Goal: Task Accomplishment & Management: Use online tool/utility

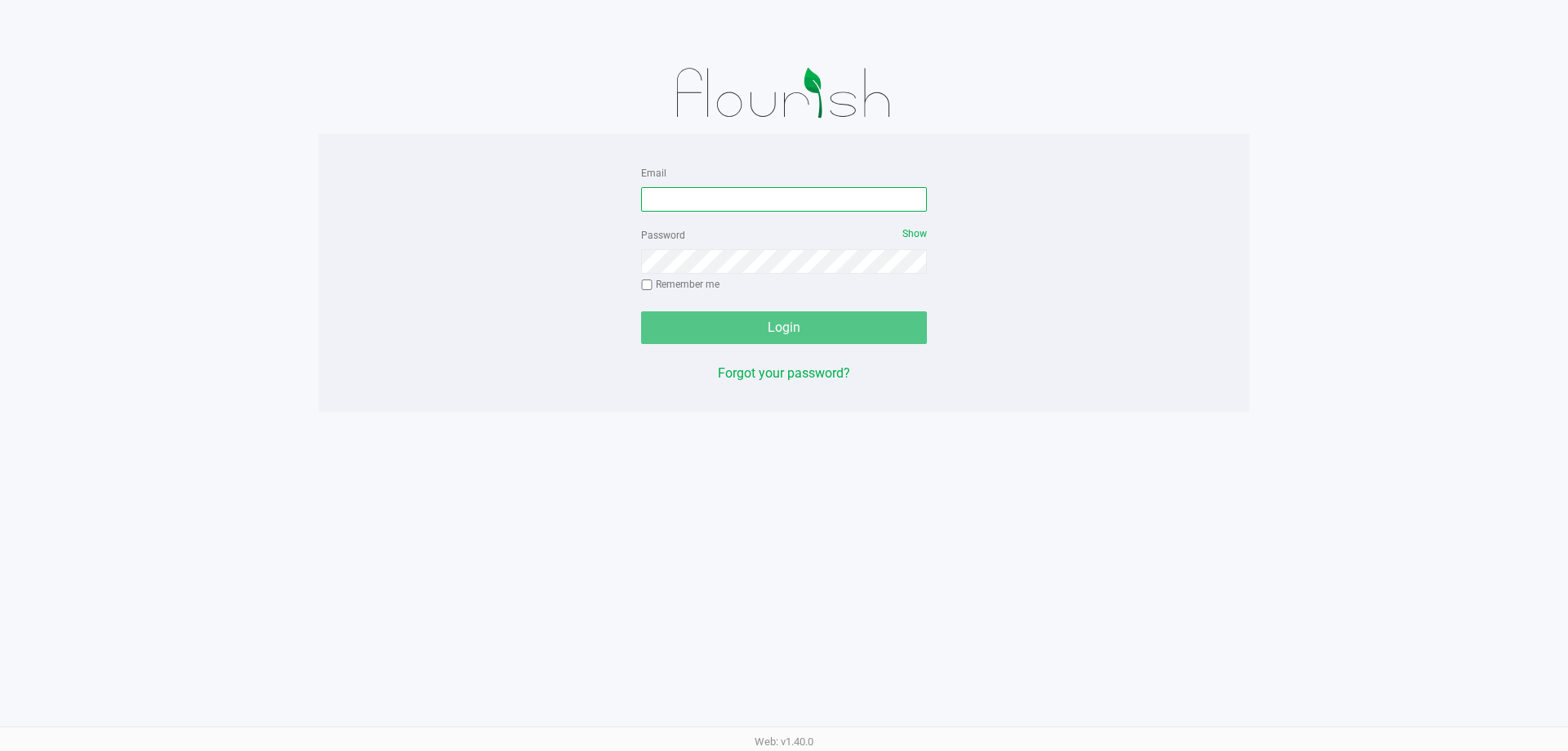
click at [647, 203] on input "Email" at bounding box center [784, 199] width 286 height 25
type input "[EMAIL_ADDRESS][DOMAIN_NAME]"
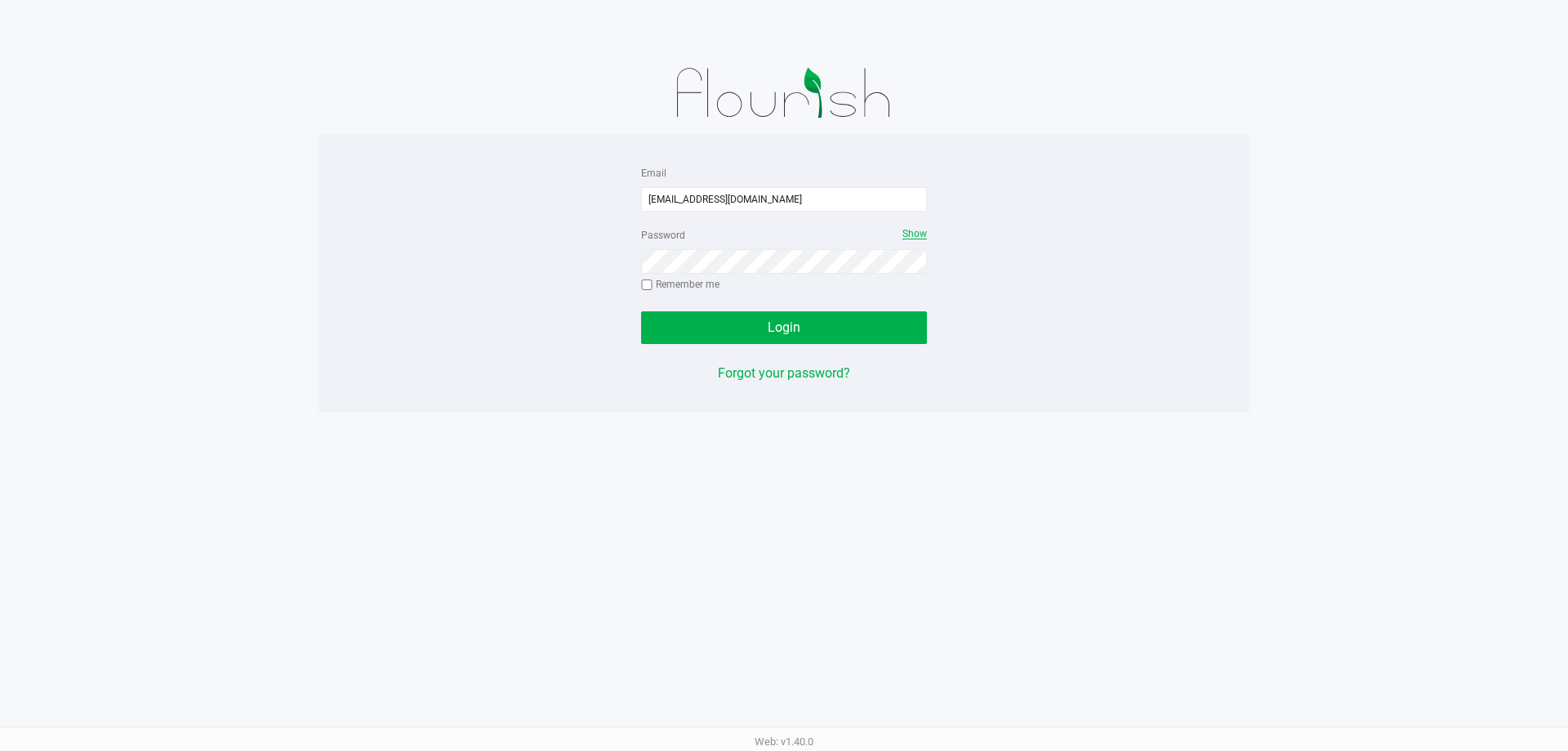
click at [912, 234] on span "Show" at bounding box center [915, 233] width 25 height 11
click at [641, 311] on button "Login" at bounding box center [784, 327] width 286 height 32
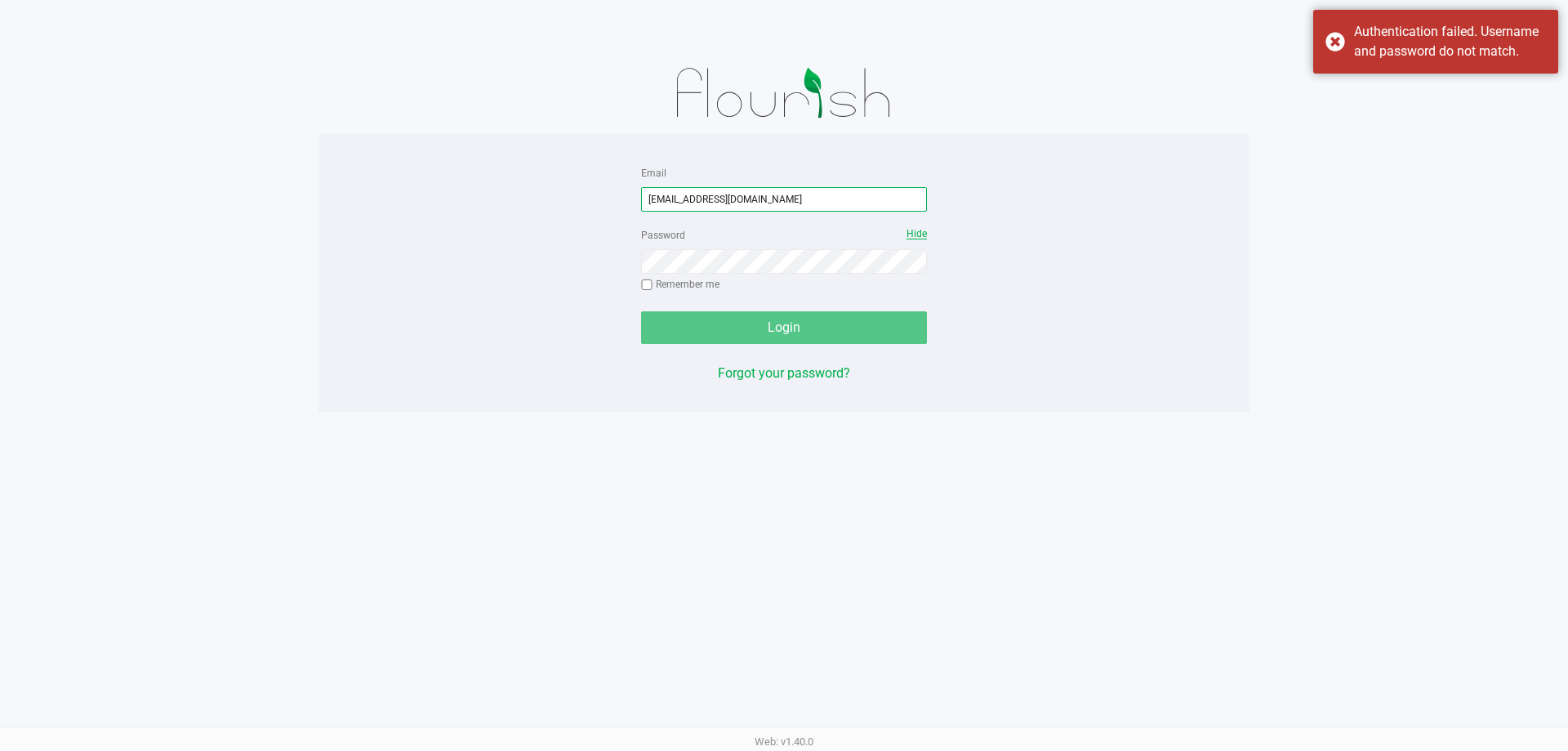
click at [773, 191] on input "[EMAIL_ADDRESS][DOMAIN_NAME]" at bounding box center [784, 199] width 286 height 25
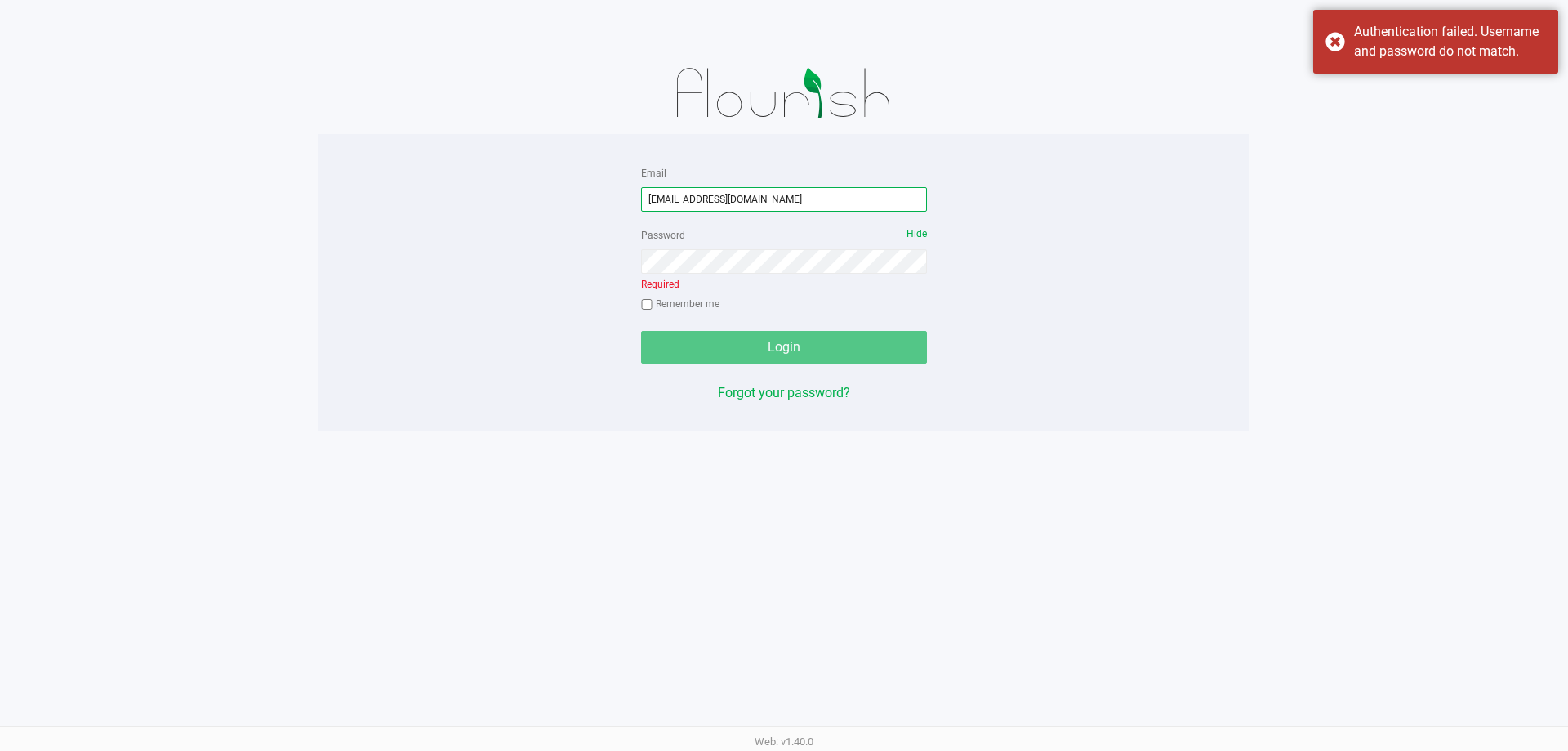
click at [773, 191] on input "[EMAIL_ADDRESS][DOMAIN_NAME]" at bounding box center [784, 199] width 286 height 25
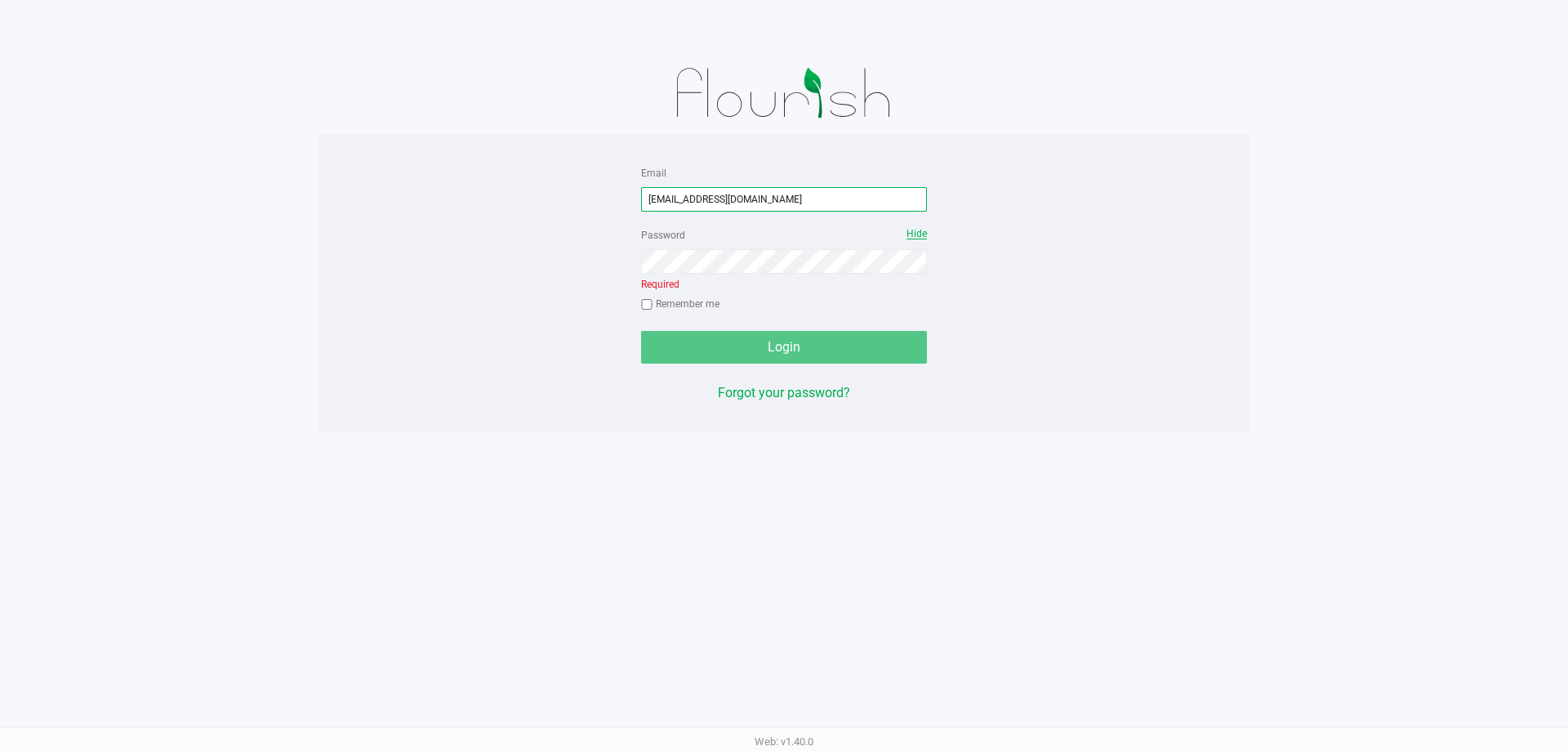
click at [776, 205] on input "[EMAIL_ADDRESS][DOMAIN_NAME]" at bounding box center [784, 199] width 286 height 25
type input "[EMAIL_ADDRESS][DOMAIN_NAME]"
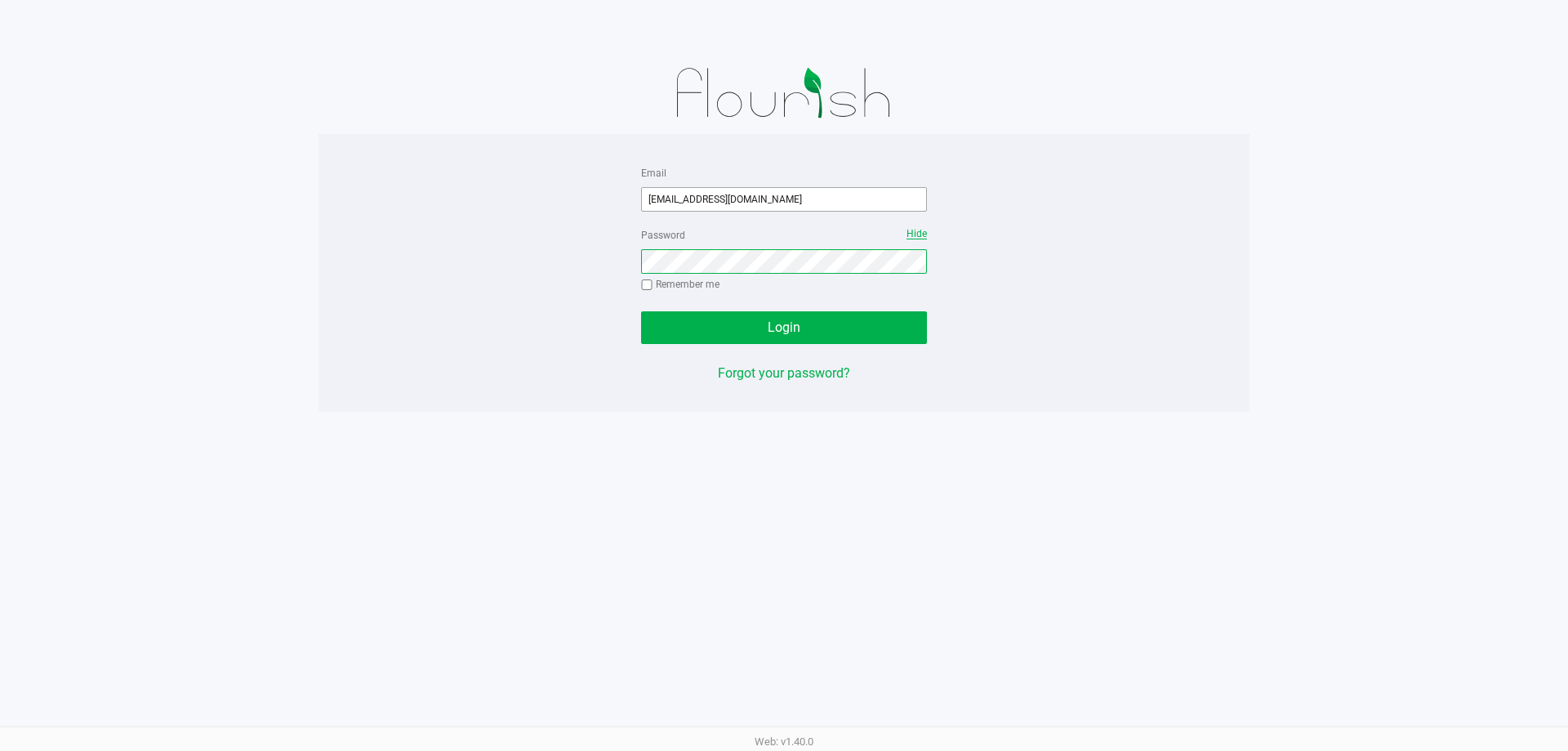
click at [641, 311] on button "Login" at bounding box center [784, 327] width 286 height 32
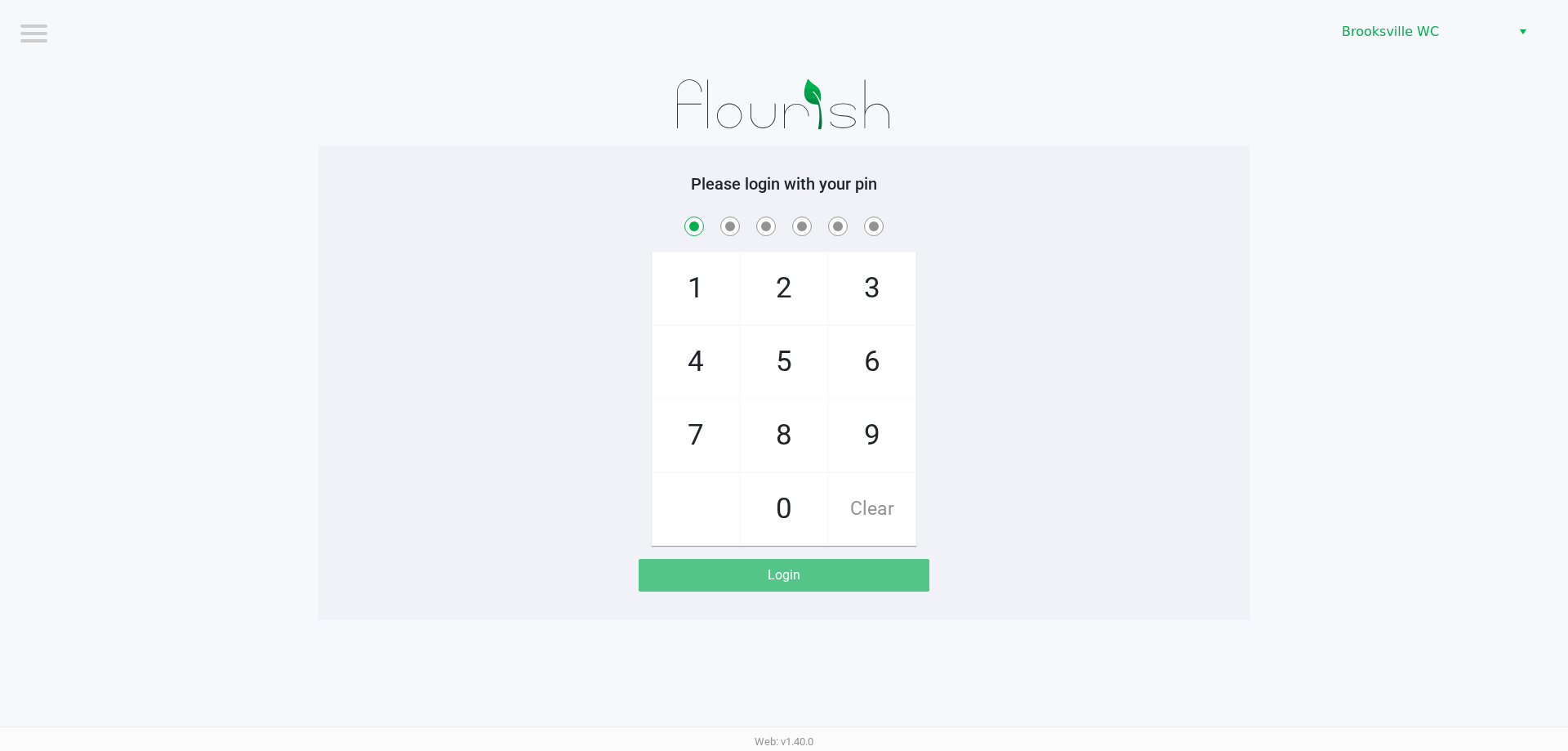
checkbox input "true"
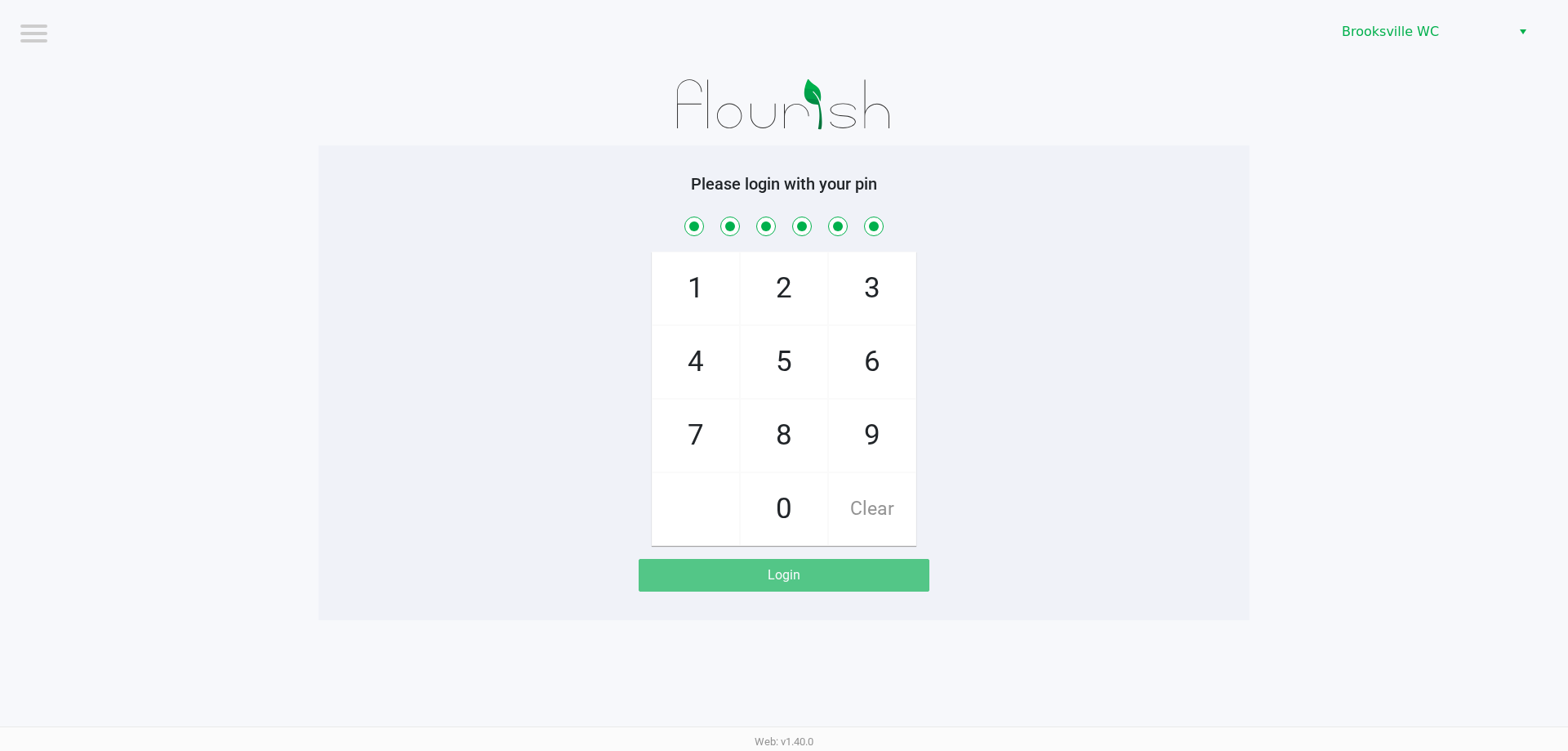
checkbox input "true"
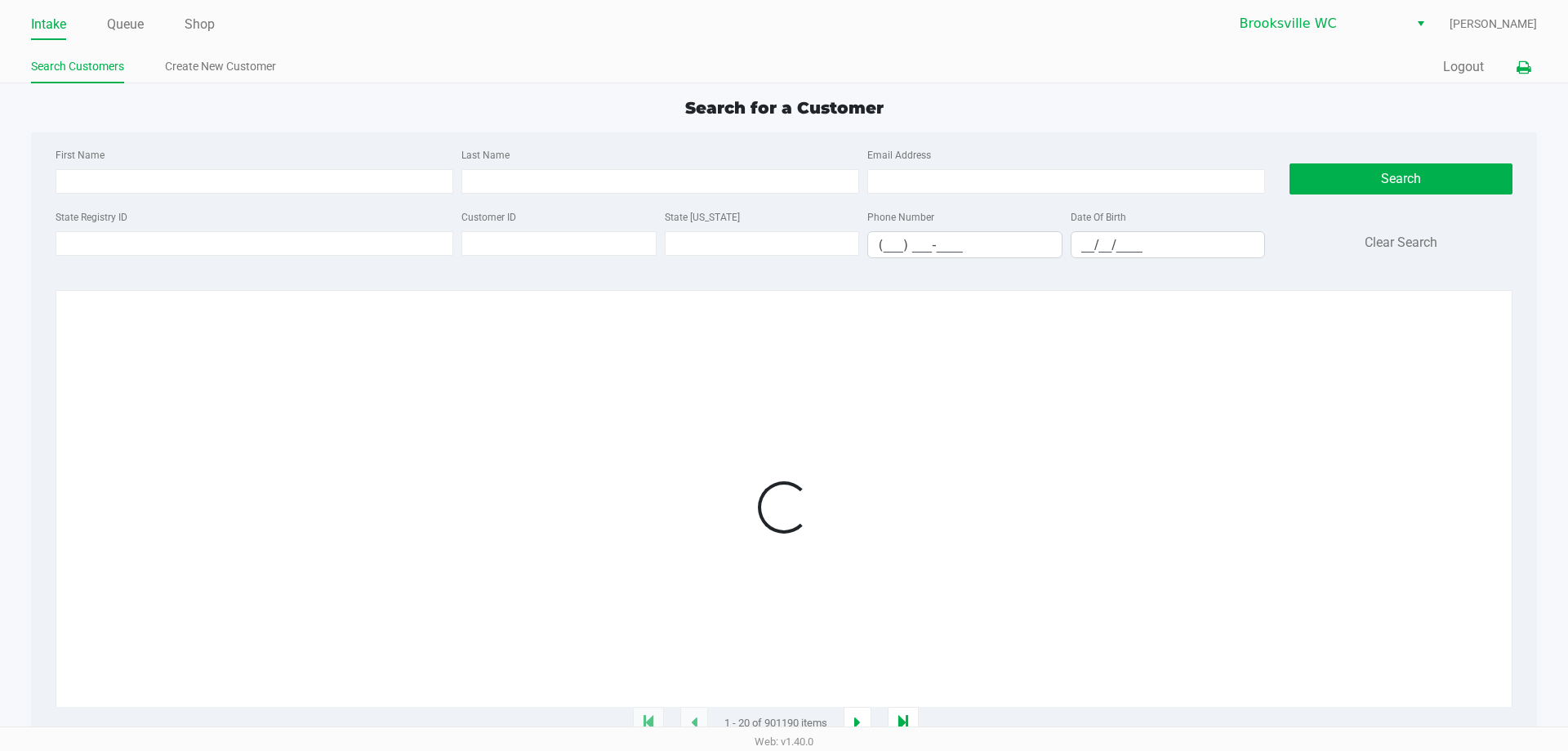
click at [1536, 61] on button at bounding box center [1523, 68] width 27 height 30
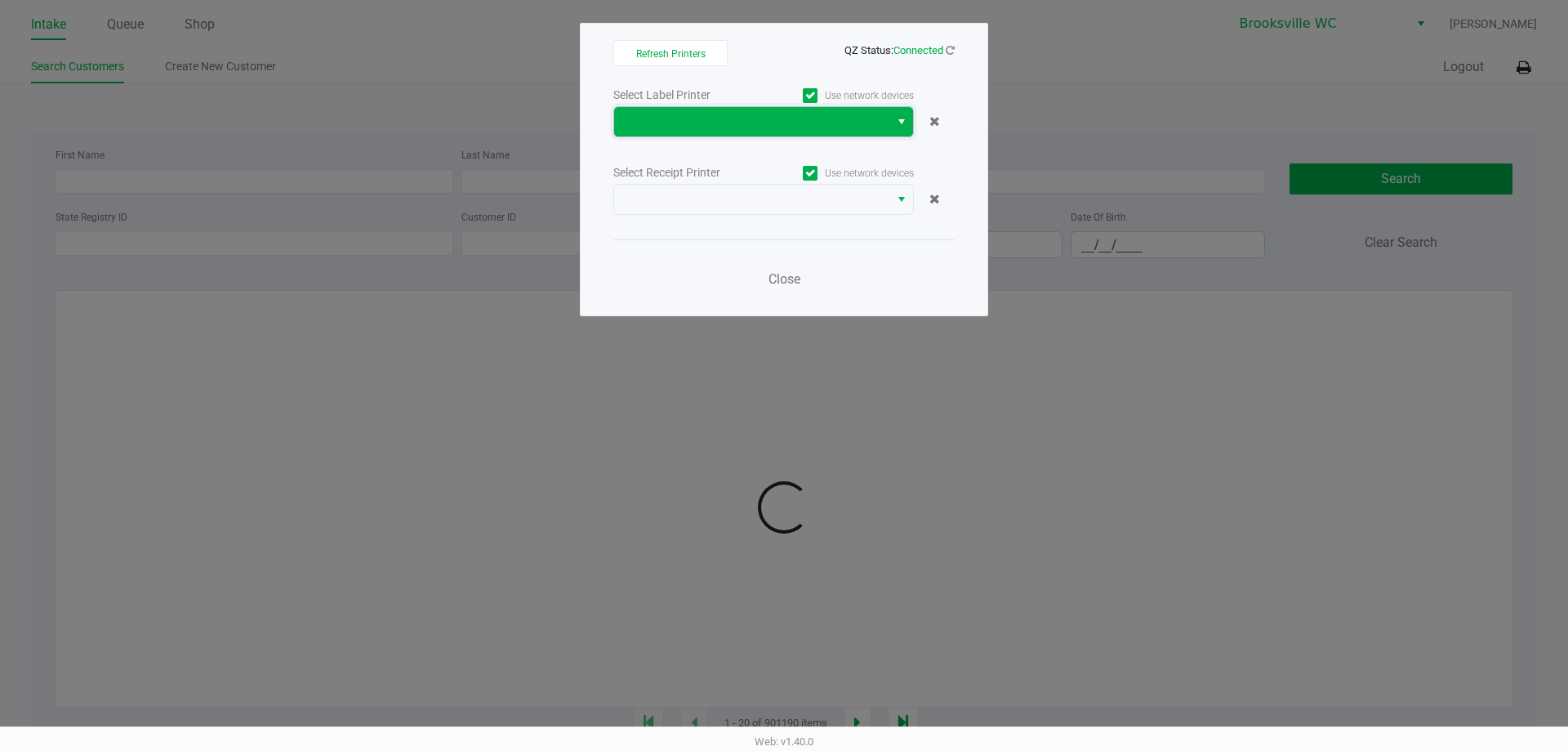
click at [765, 116] on span at bounding box center [752, 121] width 255 height 19
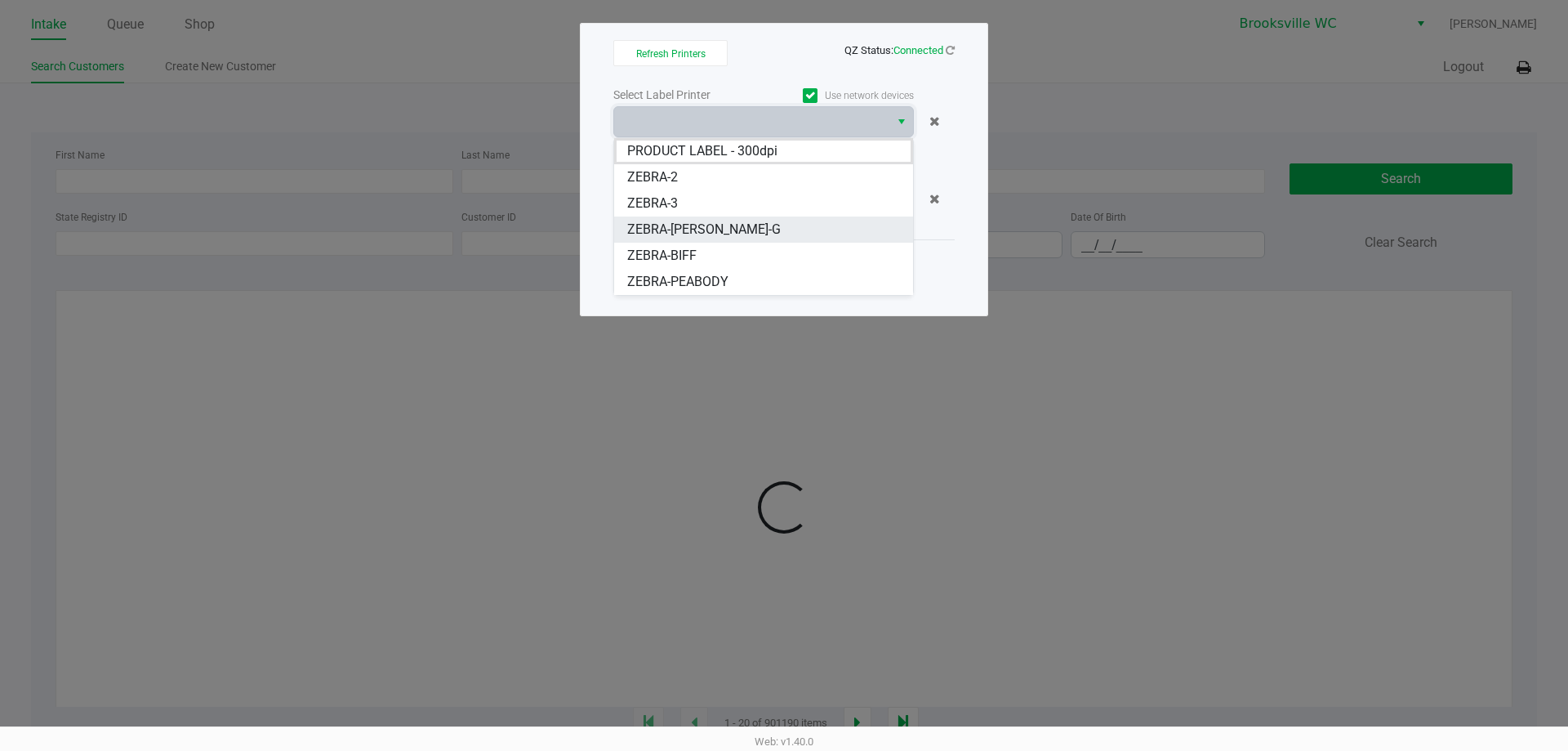
drag, startPoint x: 747, startPoint y: 215, endPoint x: 747, endPoint y: 224, distance: 9.0
click at [747, 224] on ul "PRODUCT LABEL - 300dpi ZEBRA-2 ZEBRA-3 ZEBRA-[PERSON_NAME]-G ZEBRA-BIFF ZEBRA-P…" at bounding box center [763, 216] width 298 height 157
click at [747, 224] on li "ZEBRA-[PERSON_NAME]-G" at bounding box center [763, 229] width 298 height 26
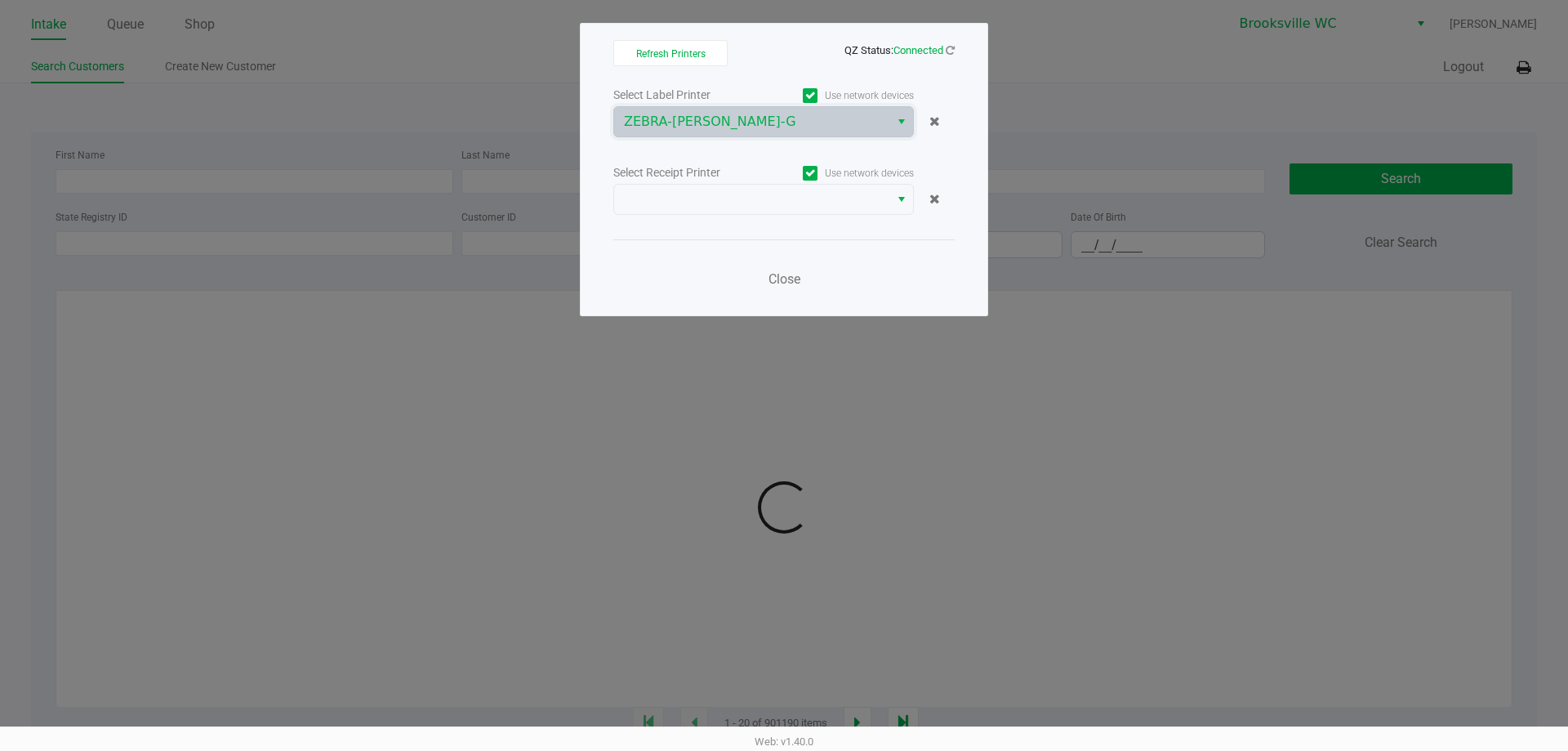
click at [747, 224] on div "Select Label Printer Use network devices ZEBRA-[PERSON_NAME]-G Select Receipt P…" at bounding box center [783, 191] width 342 height 215
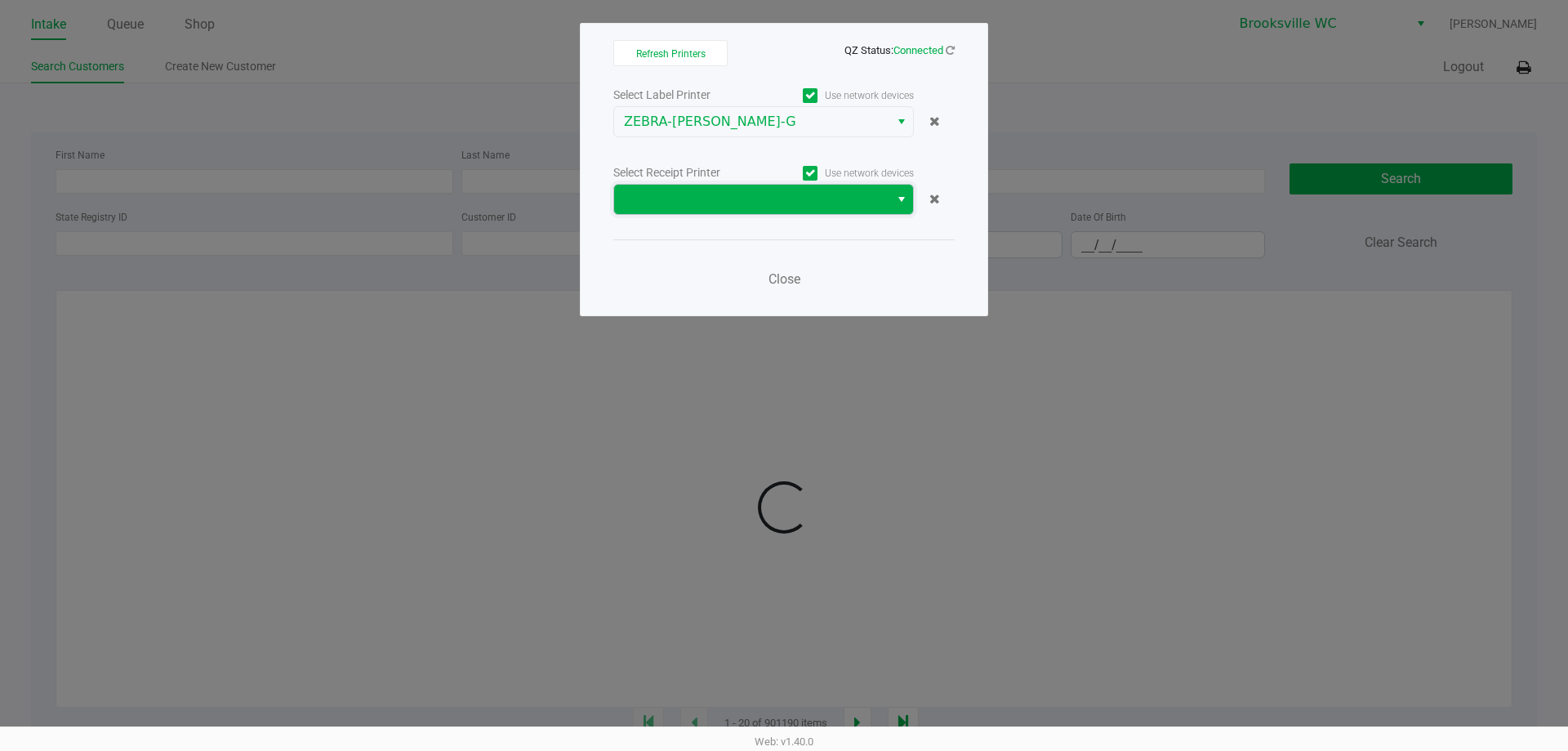
click at [755, 207] on span at bounding box center [752, 199] width 255 height 19
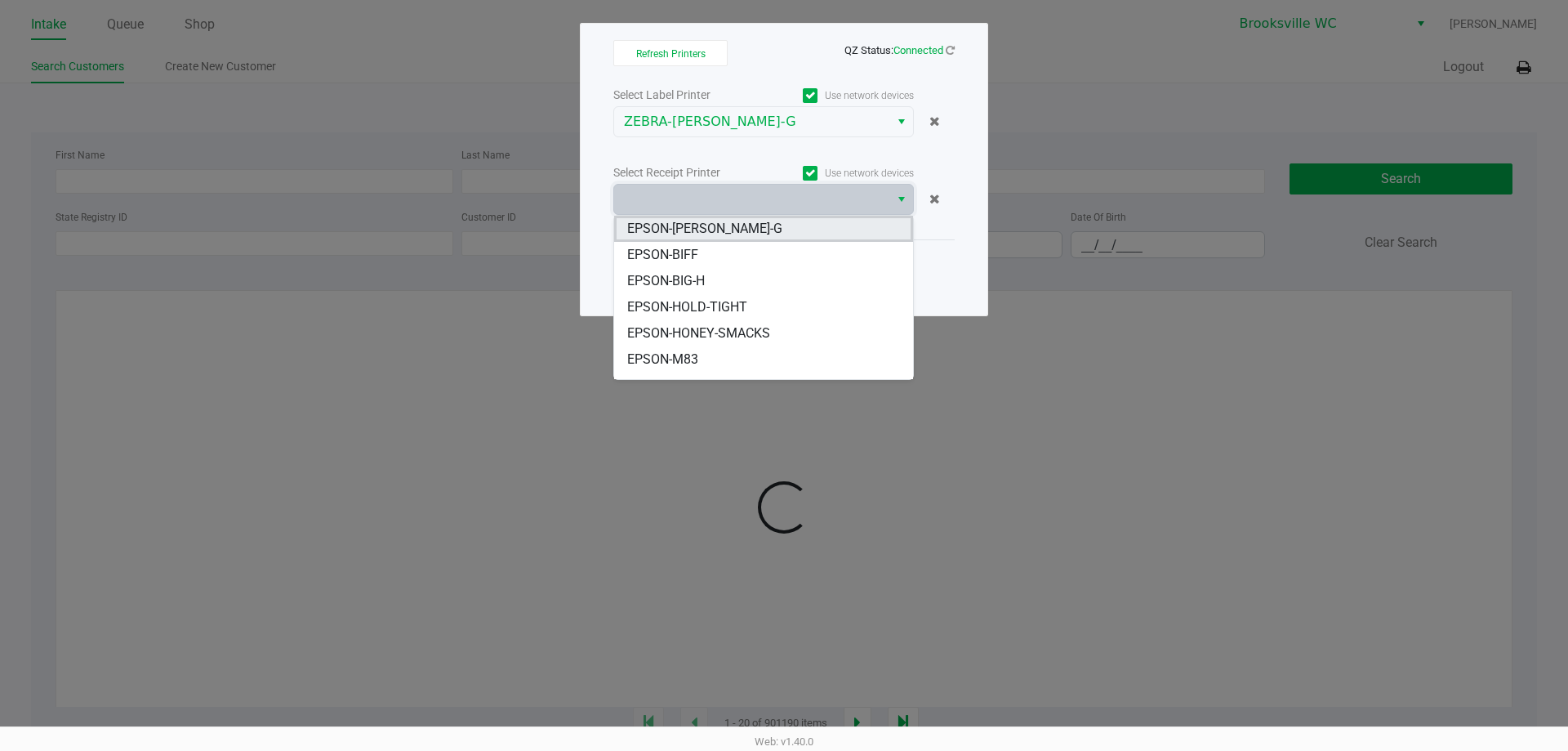
click at [756, 228] on li "EPSON-[PERSON_NAME]-G" at bounding box center [763, 229] width 298 height 26
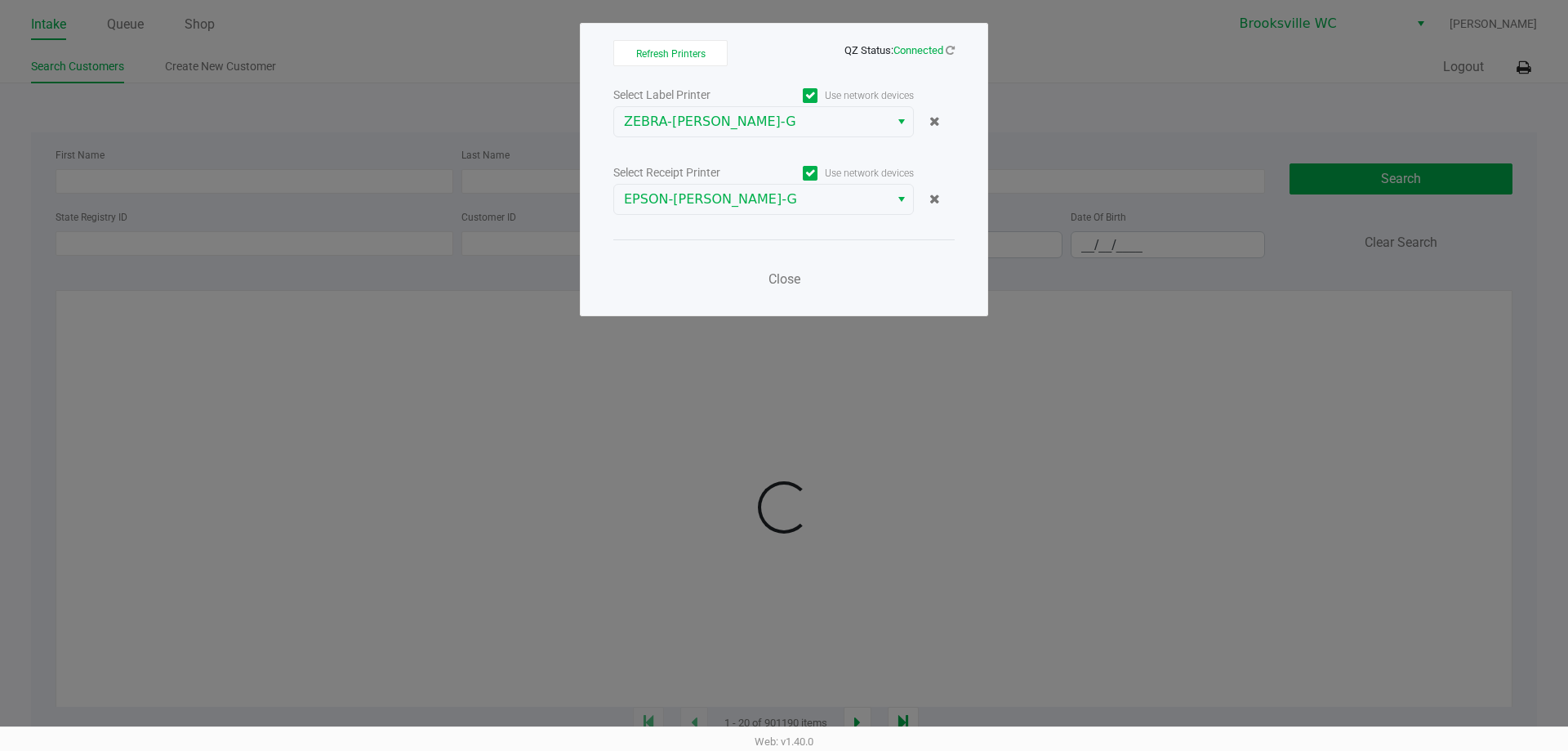
click at [871, 248] on div "Close" at bounding box center [783, 270] width 342 height 60
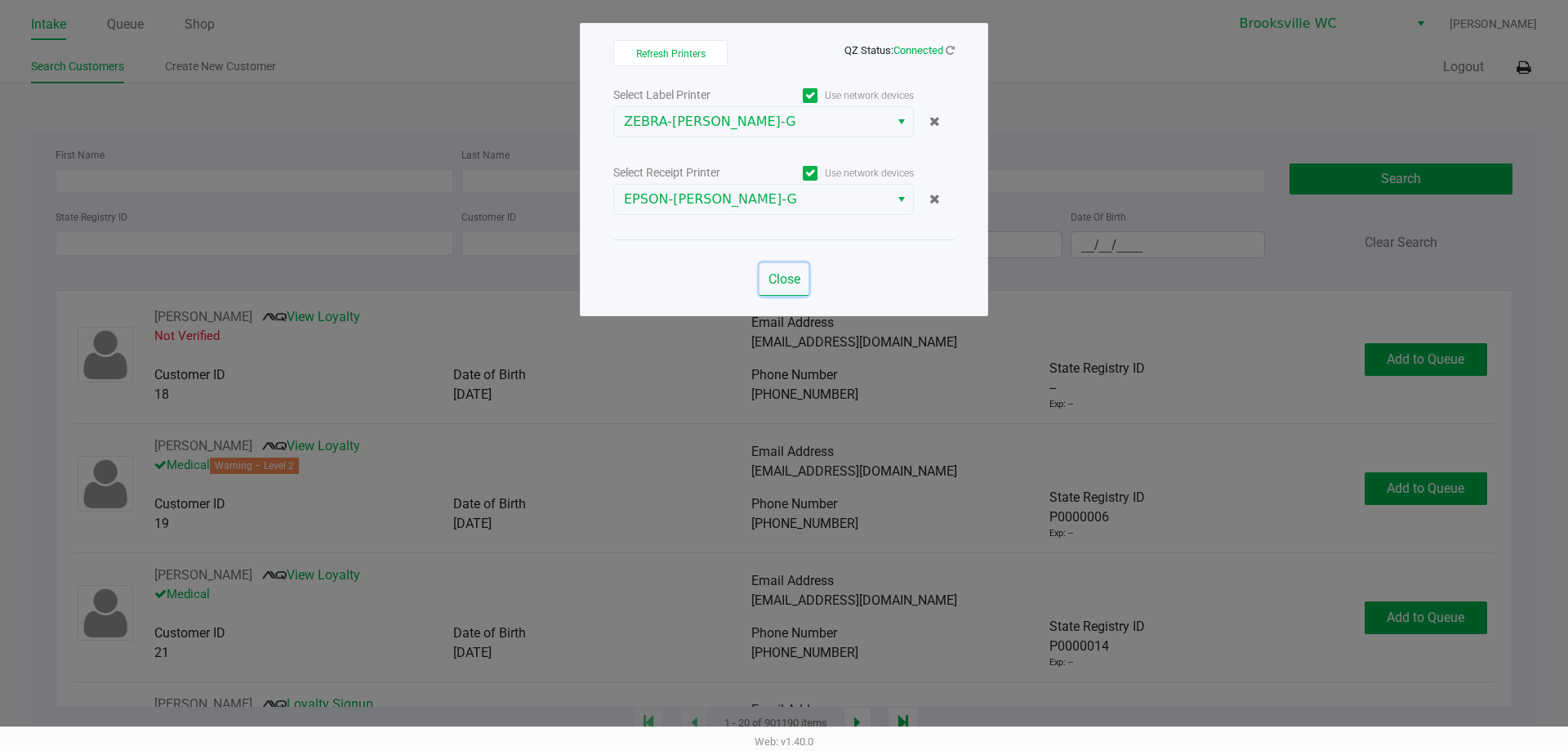
click at [795, 282] on span "Close" at bounding box center [784, 279] width 32 height 16
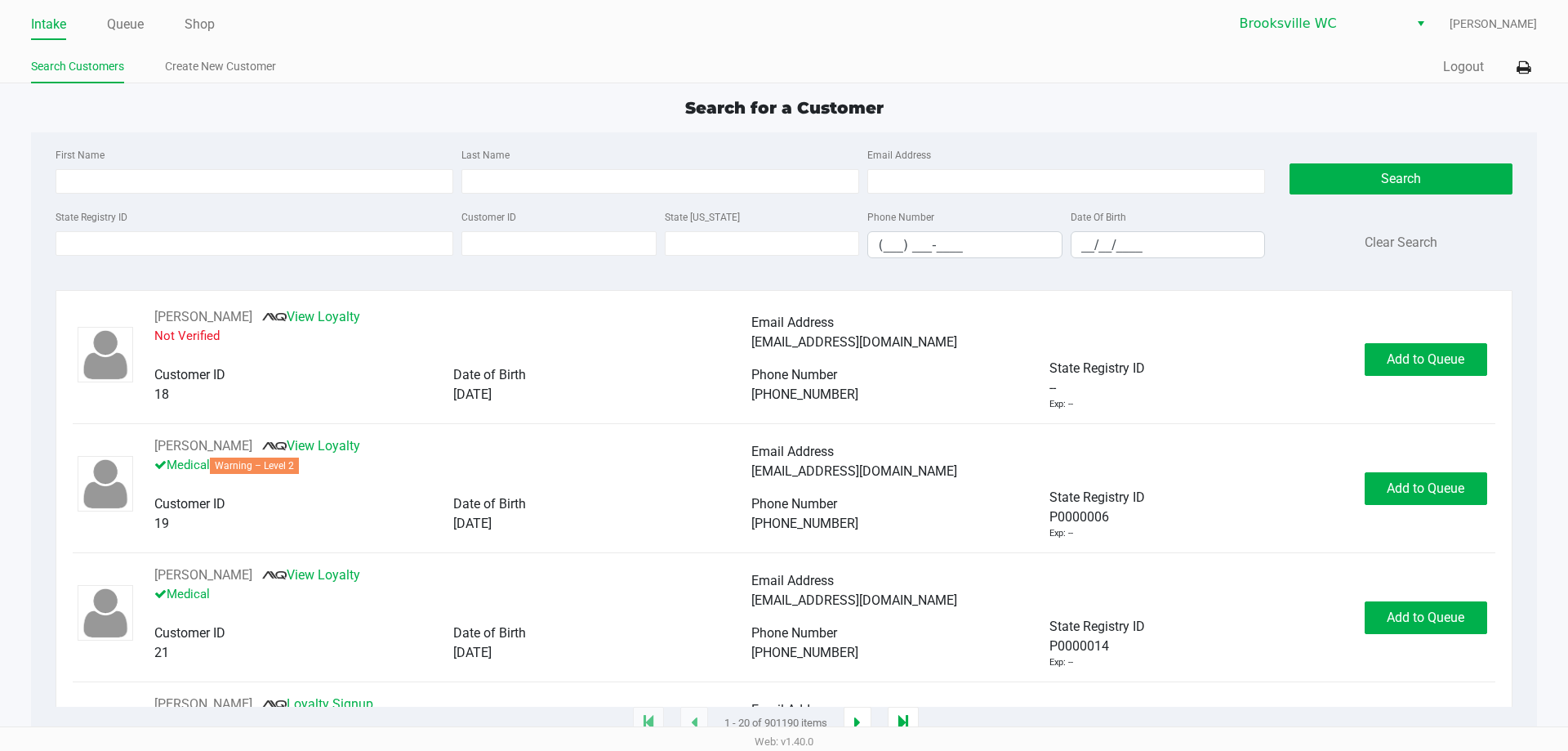
click at [220, 18] on ul "Intake Queue Shop" at bounding box center [407, 25] width 753 height 28
click at [214, 18] on link "Shop" at bounding box center [199, 25] width 30 height 23
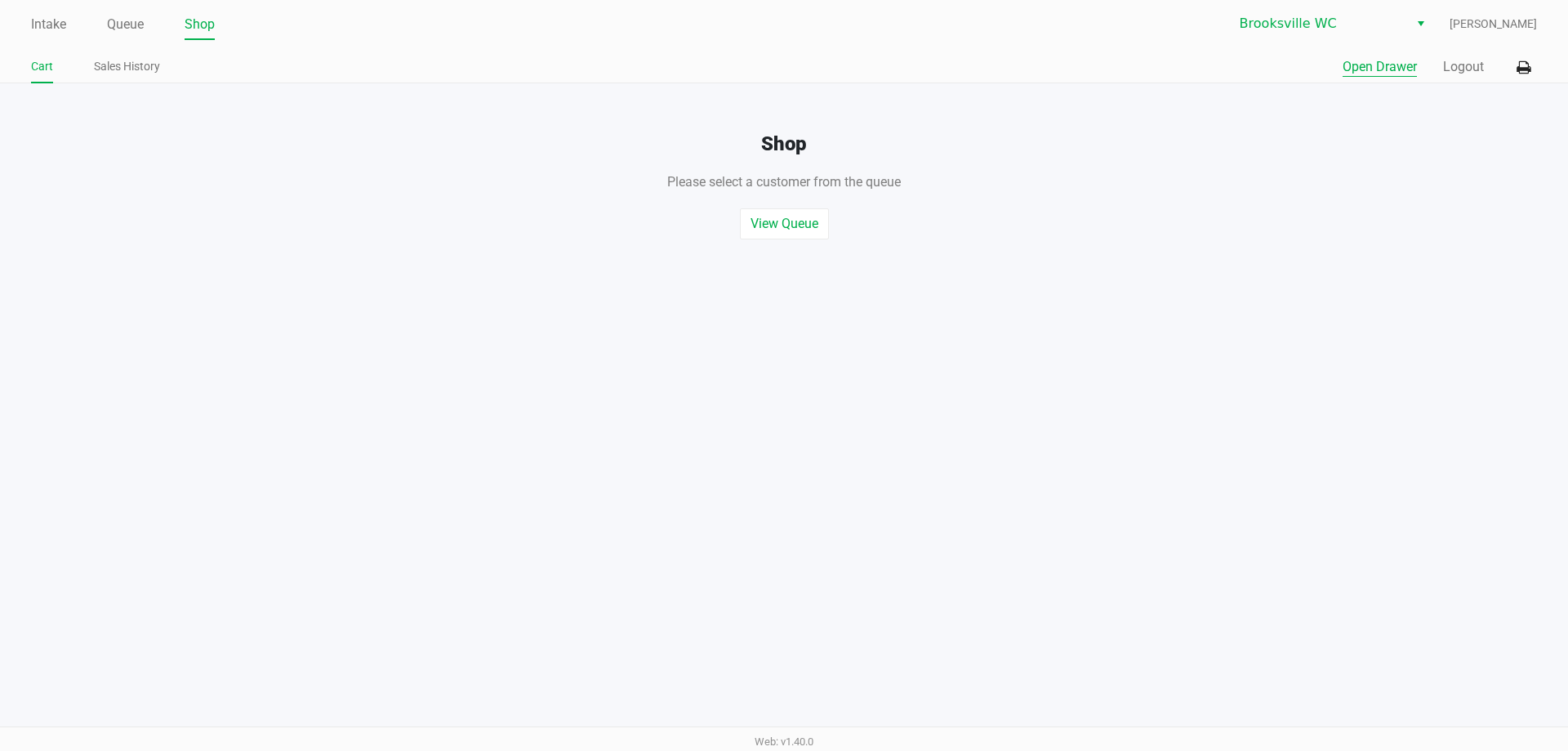
click at [1349, 72] on button "Open Drawer" at bounding box center [1379, 67] width 75 height 19
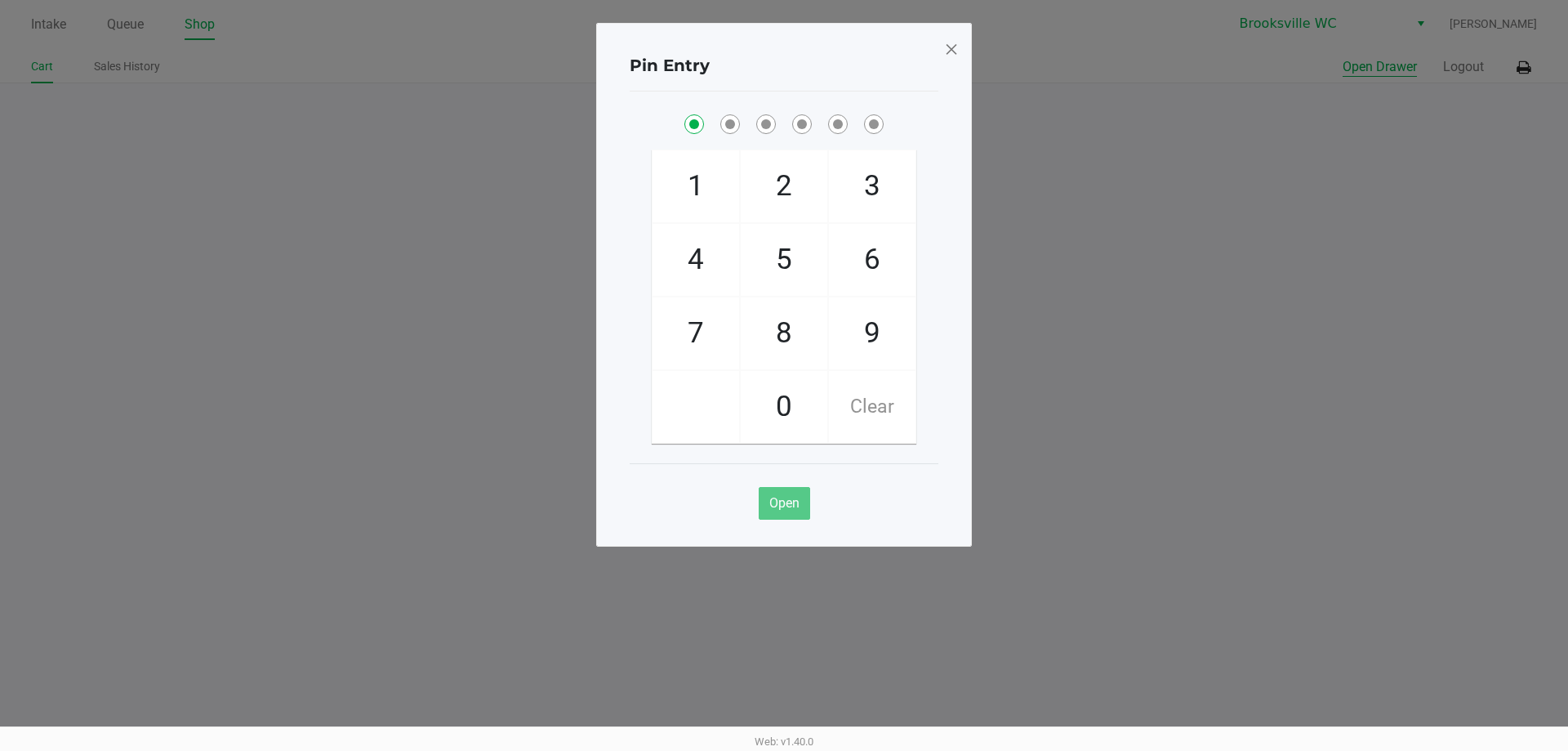
checkbox input "true"
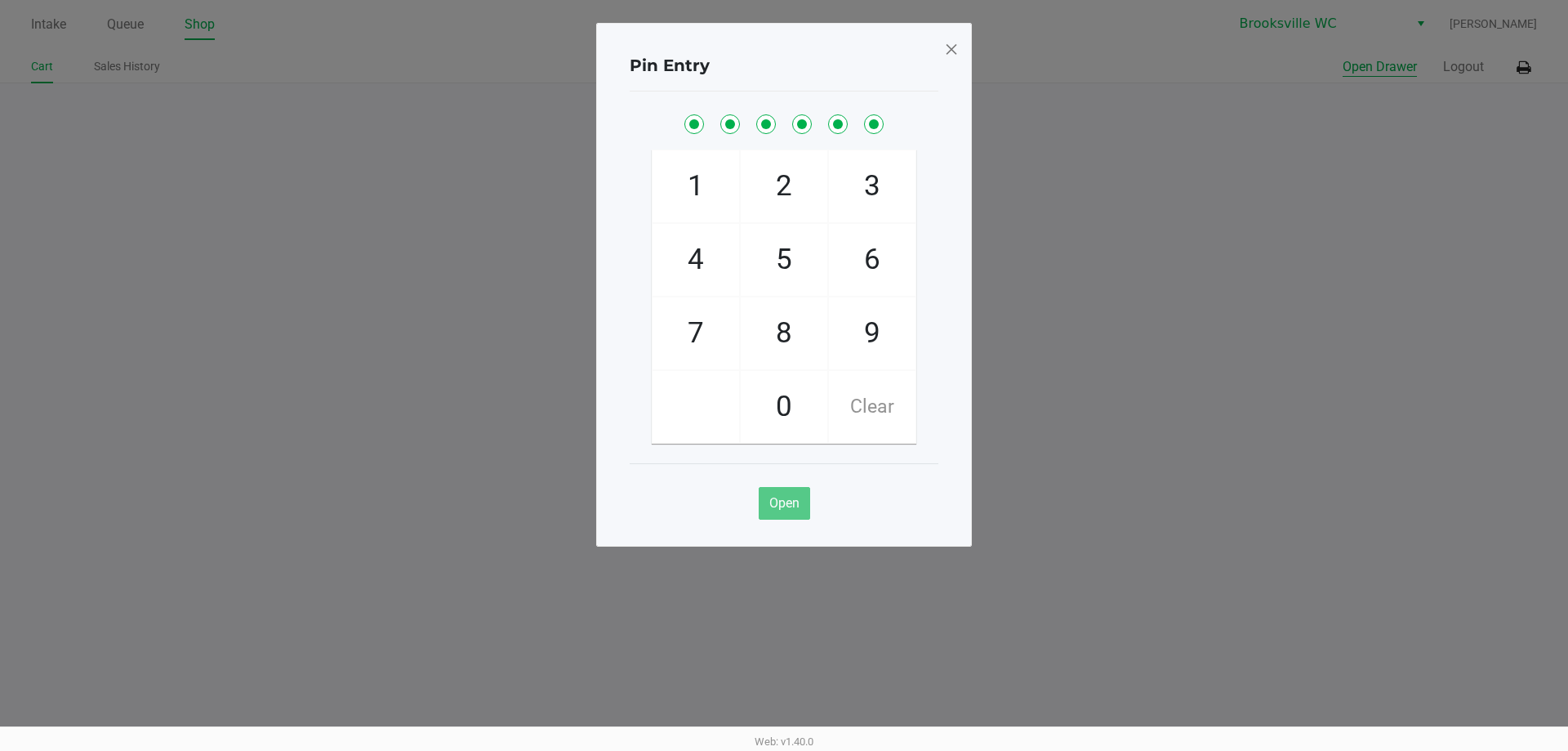
checkbox input "true"
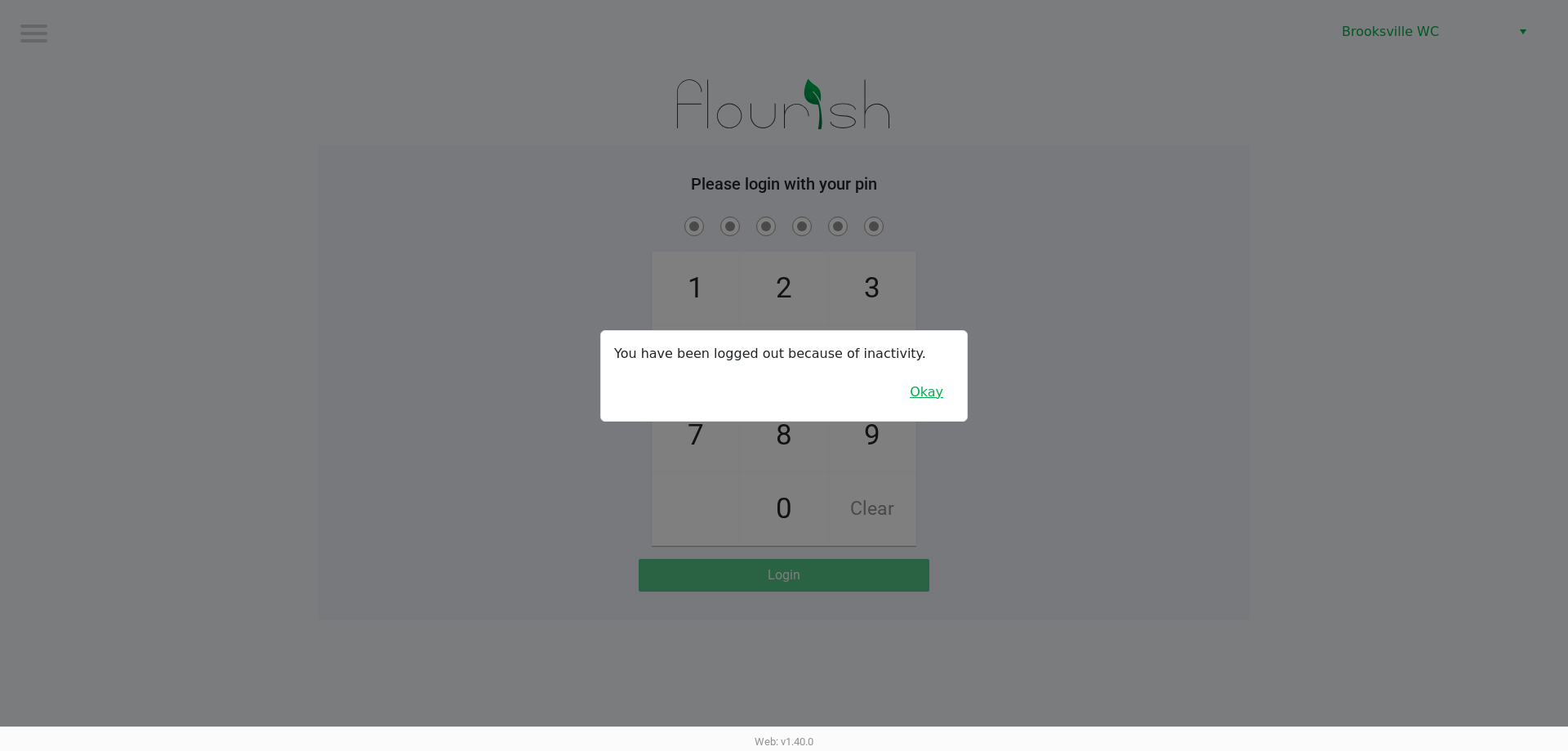
click at [935, 397] on button "Okay" at bounding box center [926, 392] width 54 height 31
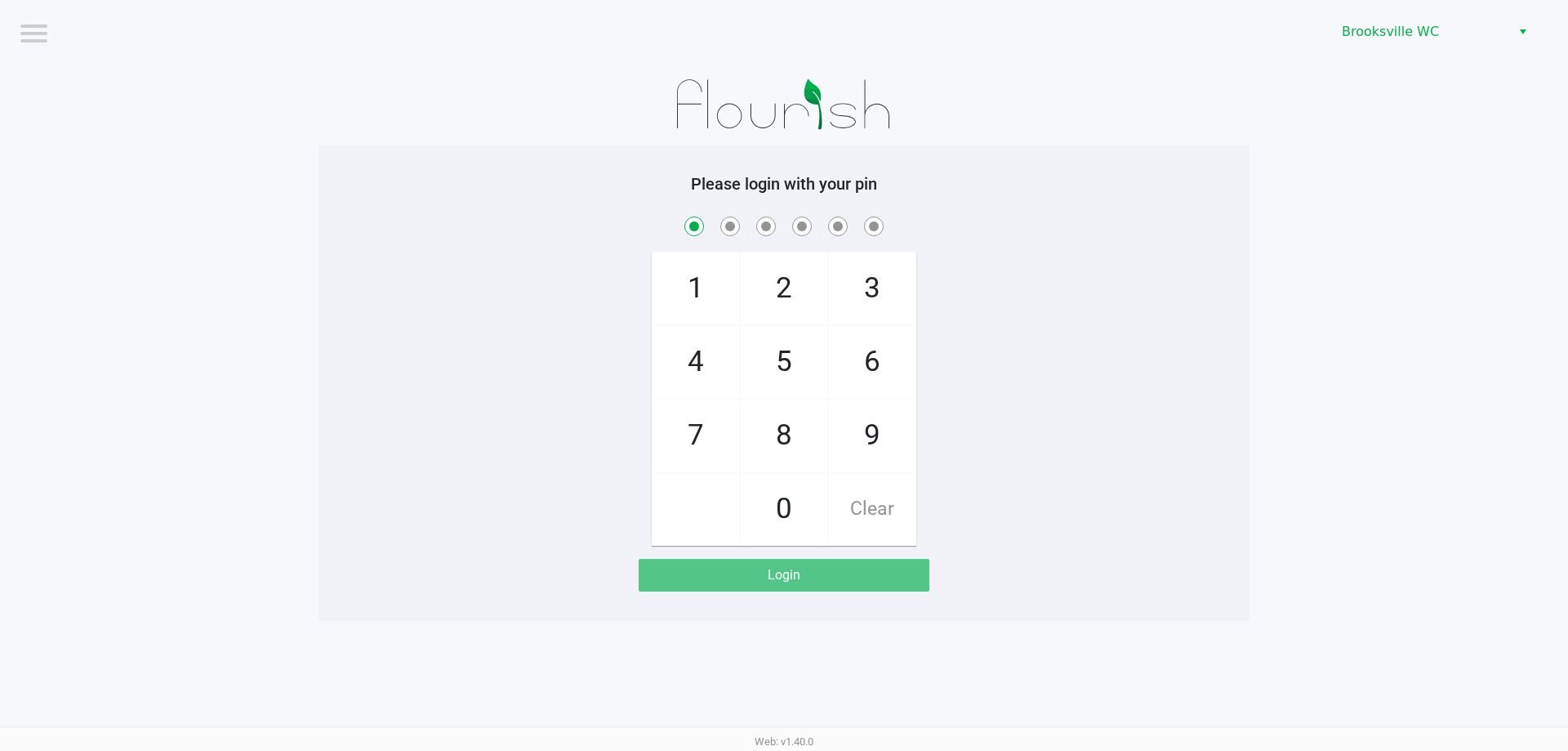
checkbox input "true"
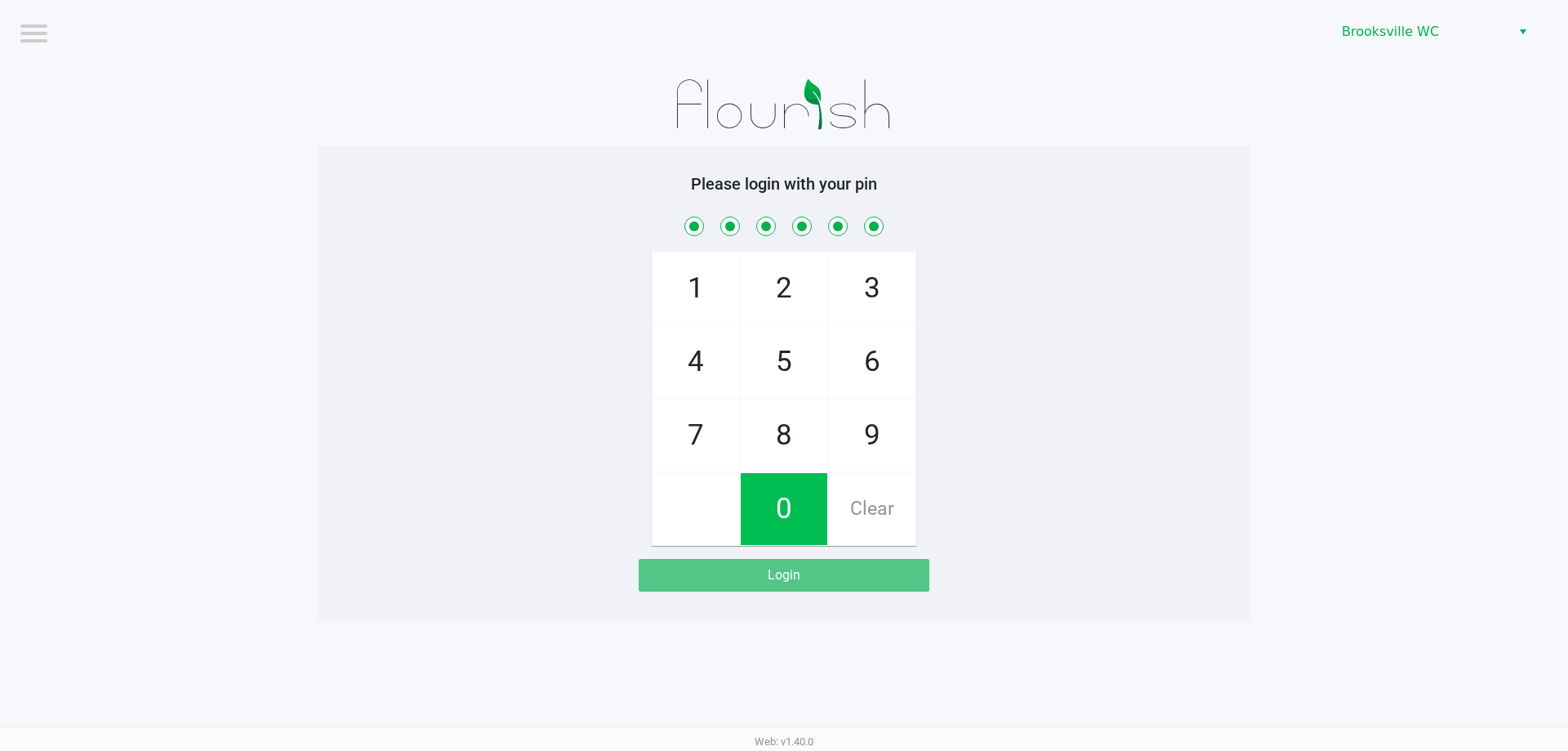
checkbox input "true"
